Goal: Task Accomplishment & Management: Manage account settings

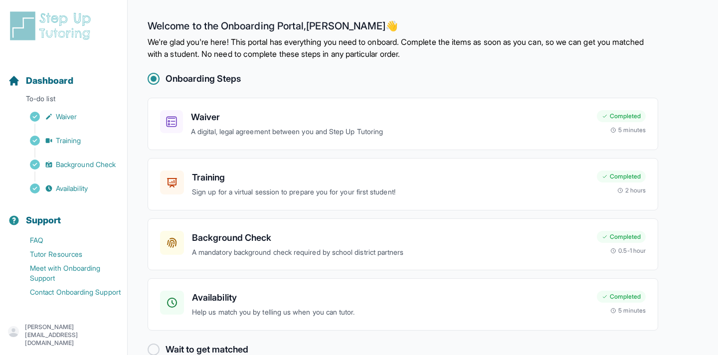
click at [107, 332] on p "[PERSON_NAME][EMAIL_ADDRESS][DOMAIN_NAME]" at bounding box center [72, 335] width 94 height 24
click at [84, 309] on link "Sign Out" at bounding box center [64, 308] width 108 height 18
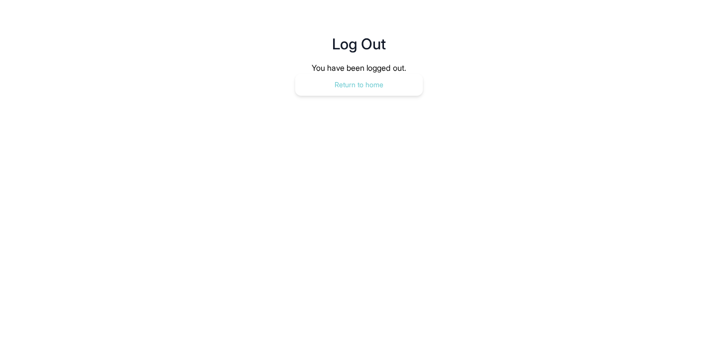
click at [336, 84] on button "Return to home" at bounding box center [359, 85] width 128 height 22
